Goal: Use online tool/utility: Utilize a website feature to perform a specific function

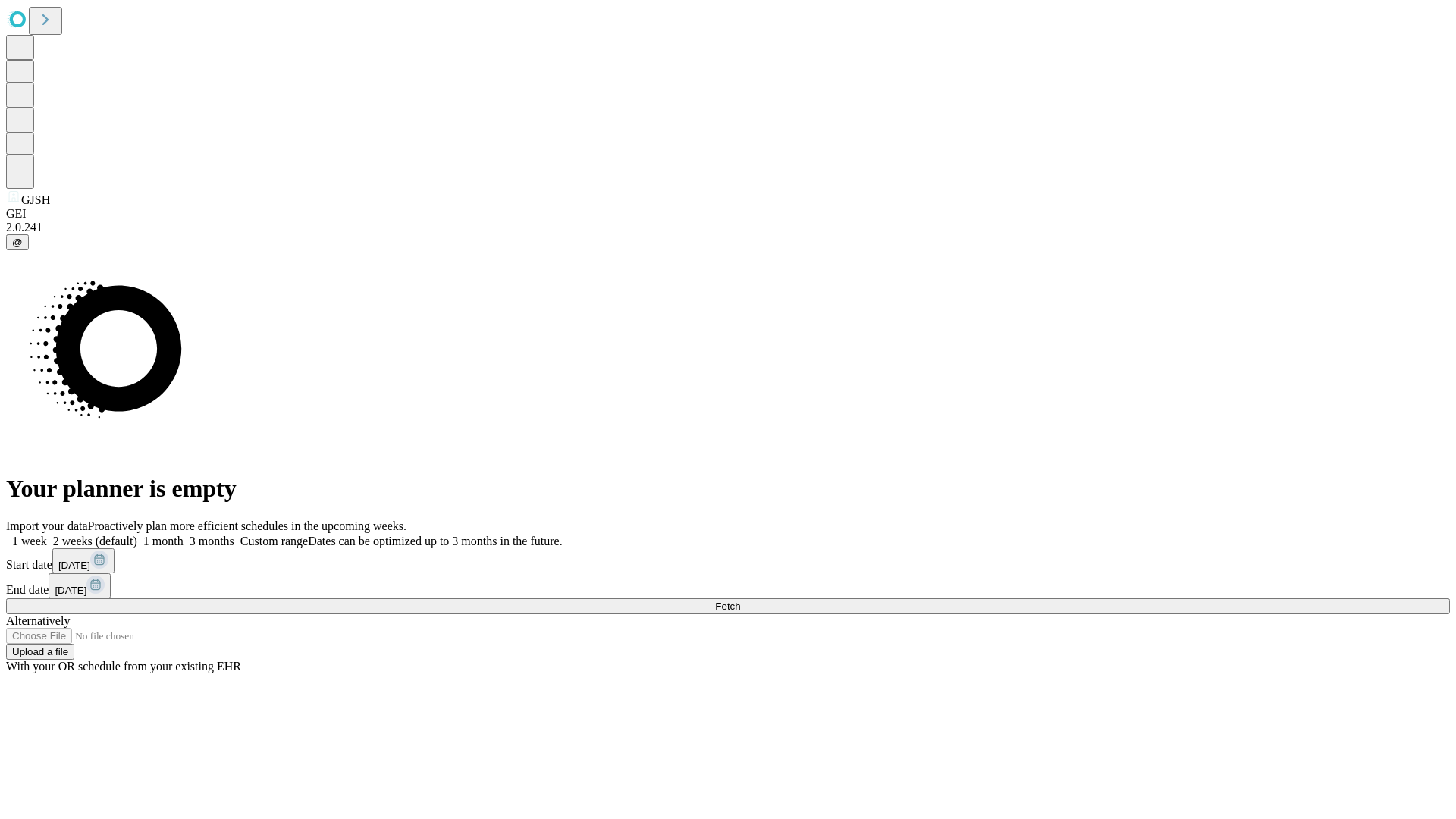
click at [740, 601] on span "Fetch" at bounding box center [728, 606] width 25 height 11
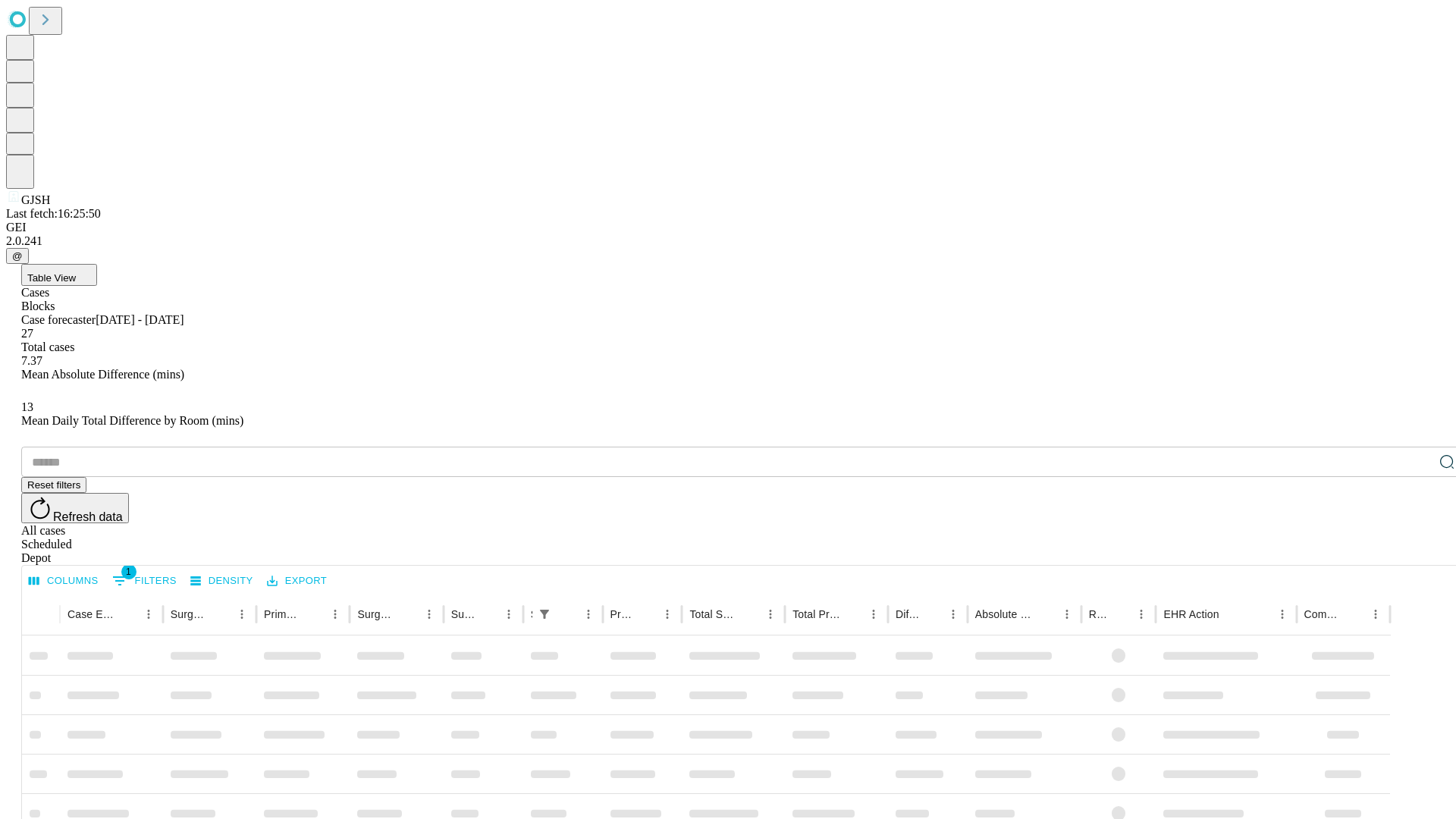
click at [76, 272] on span "Table View" at bounding box center [51, 278] width 49 height 11
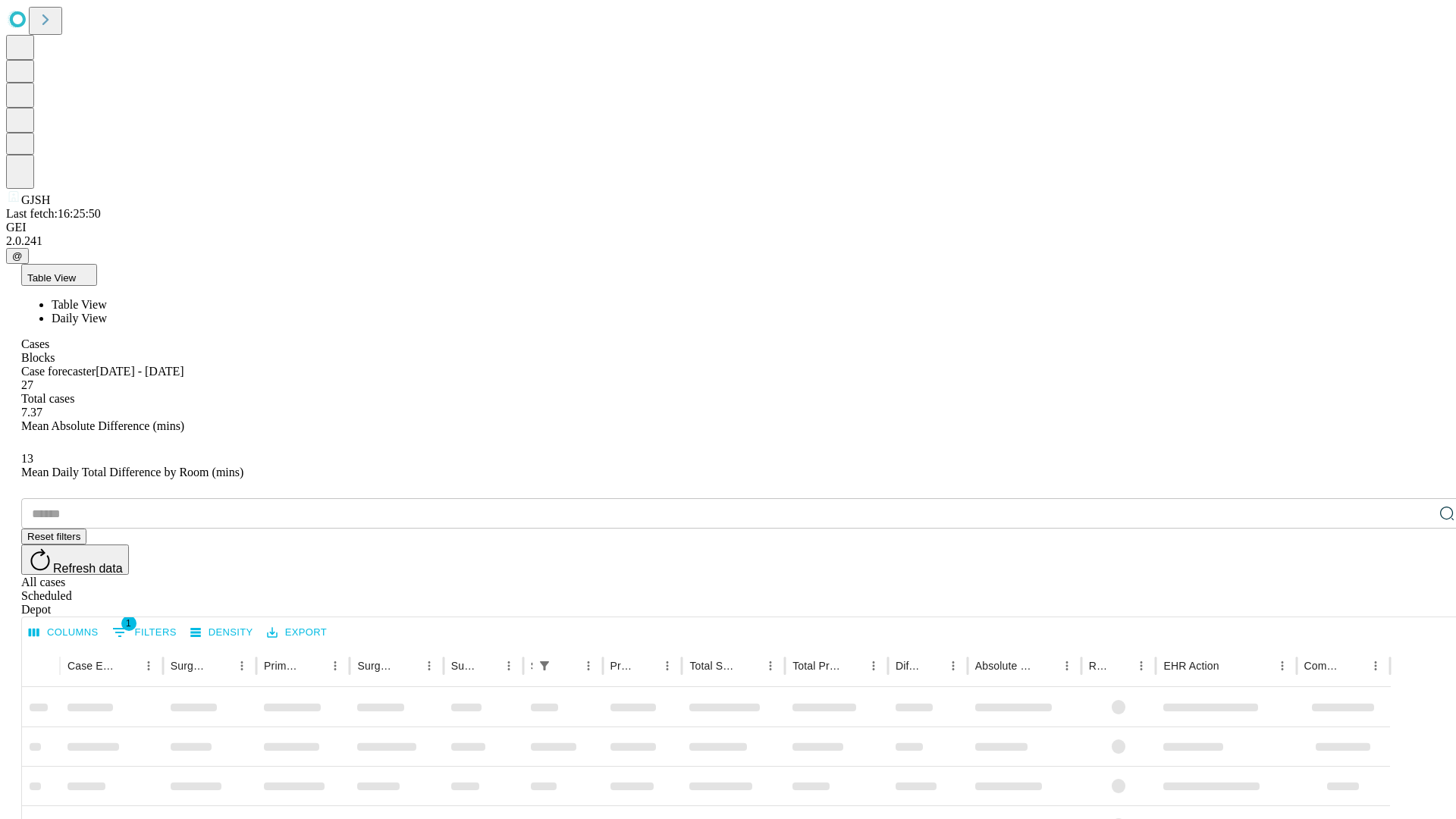
click at [107, 312] on span "Daily View" at bounding box center [79, 318] width 56 height 13
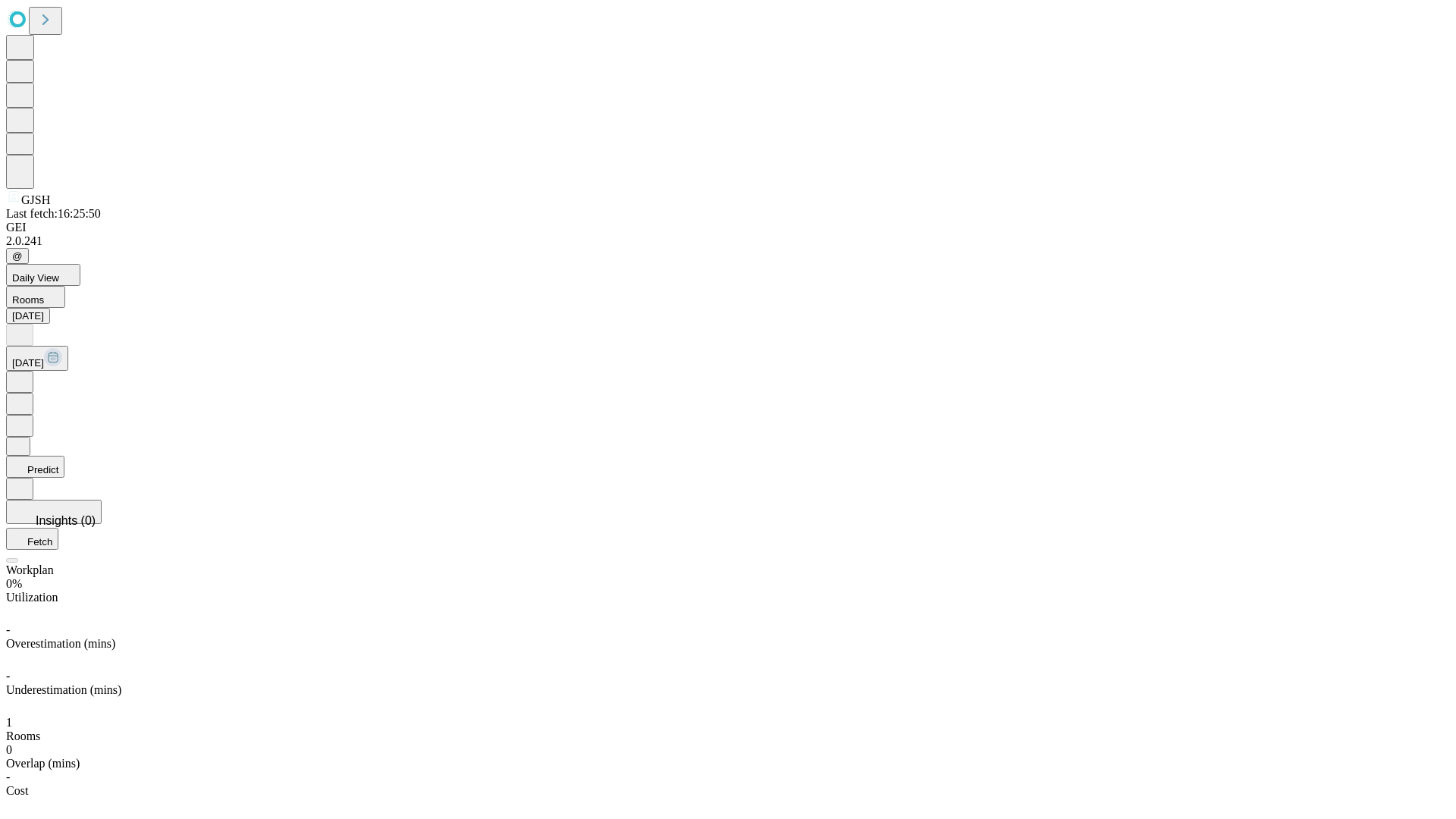
click at [64, 456] on button "Predict" at bounding box center [35, 467] width 58 height 22
